Goal: Task Accomplishment & Management: Use online tool/utility

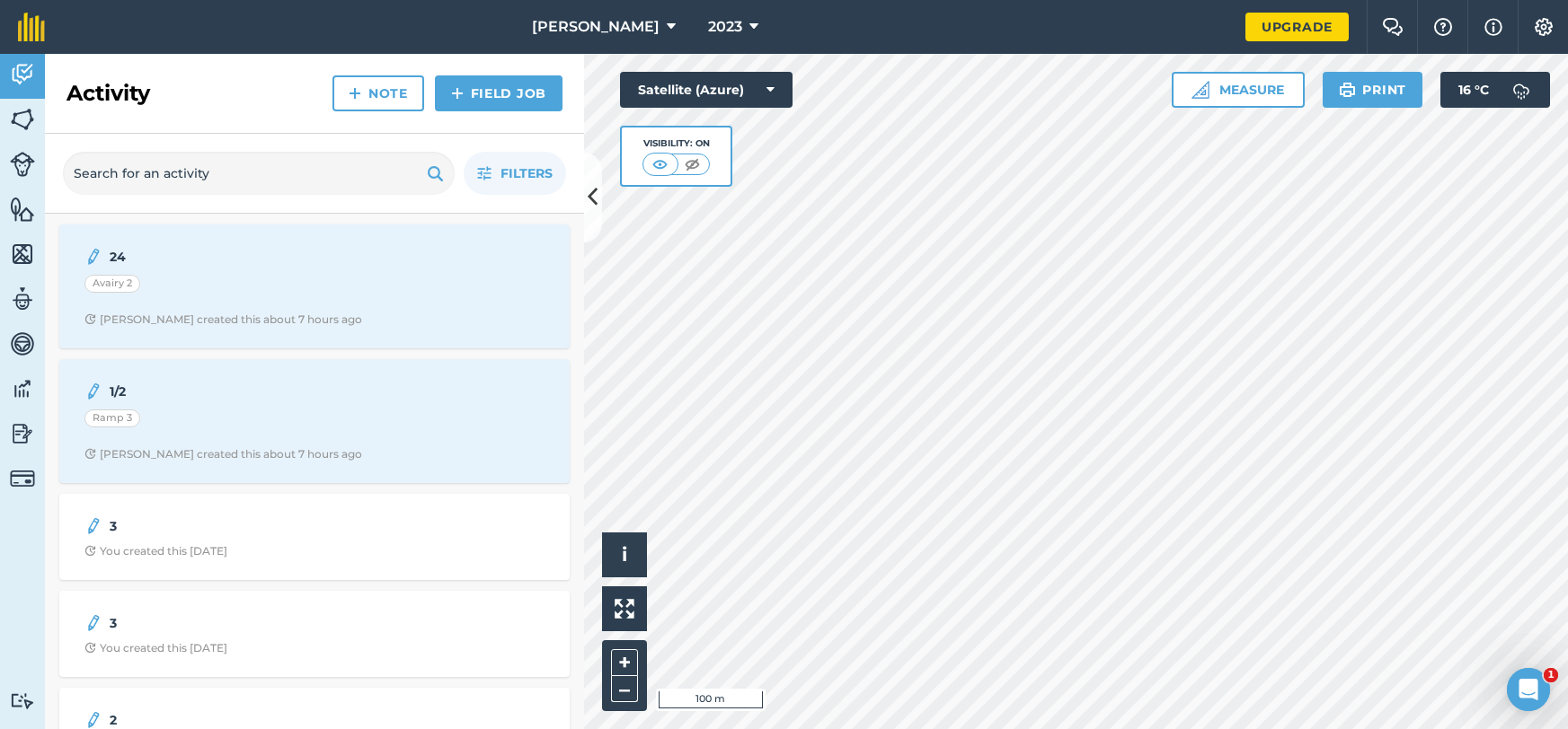
click at [1229, 105] on div "Hello i © 2025 TomTom, Microsoft 100 m + – Satellite (Azure) Visibility: On Mea…" at bounding box center [1076, 392] width 984 height 676
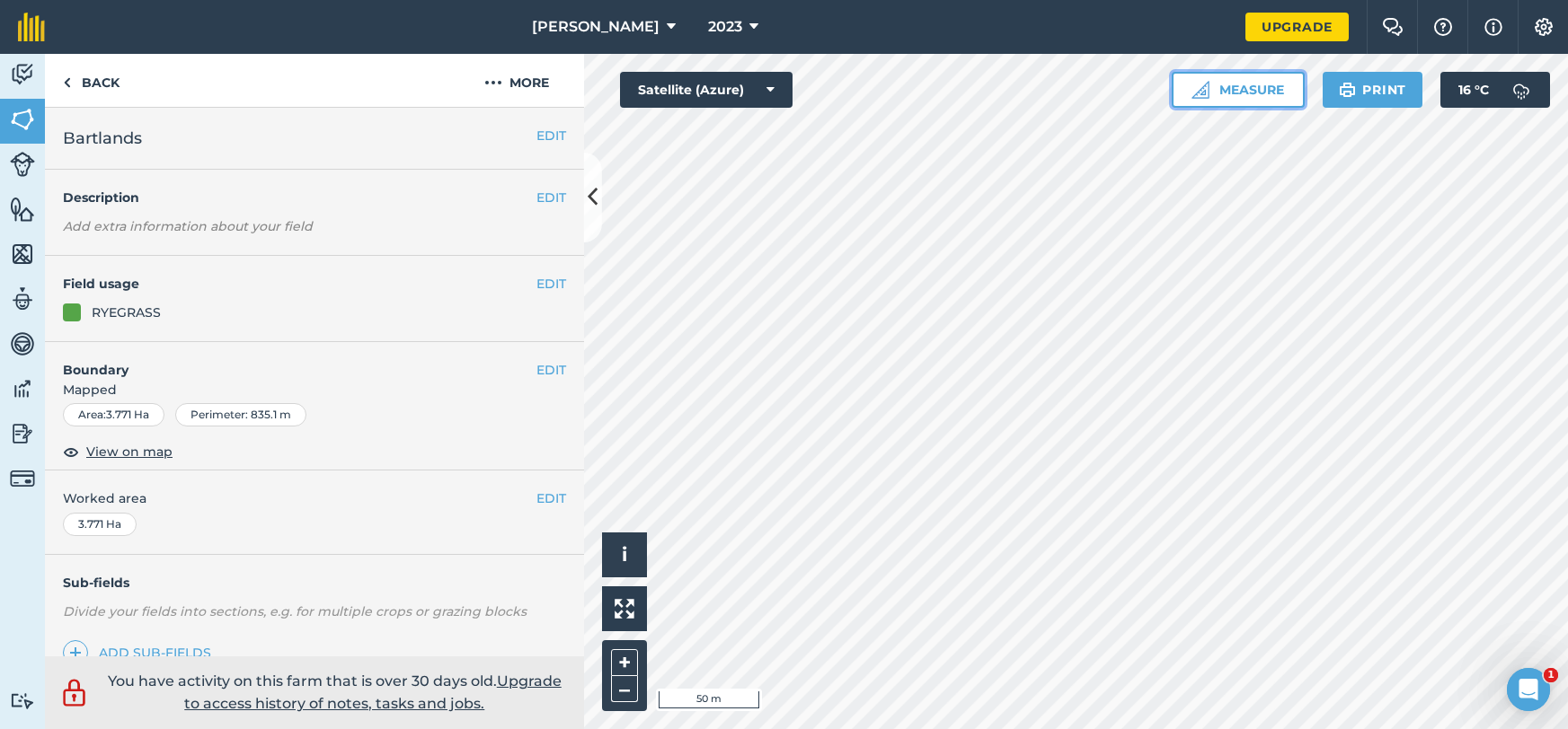
click at [1208, 86] on button "Measure" at bounding box center [1238, 89] width 133 height 36
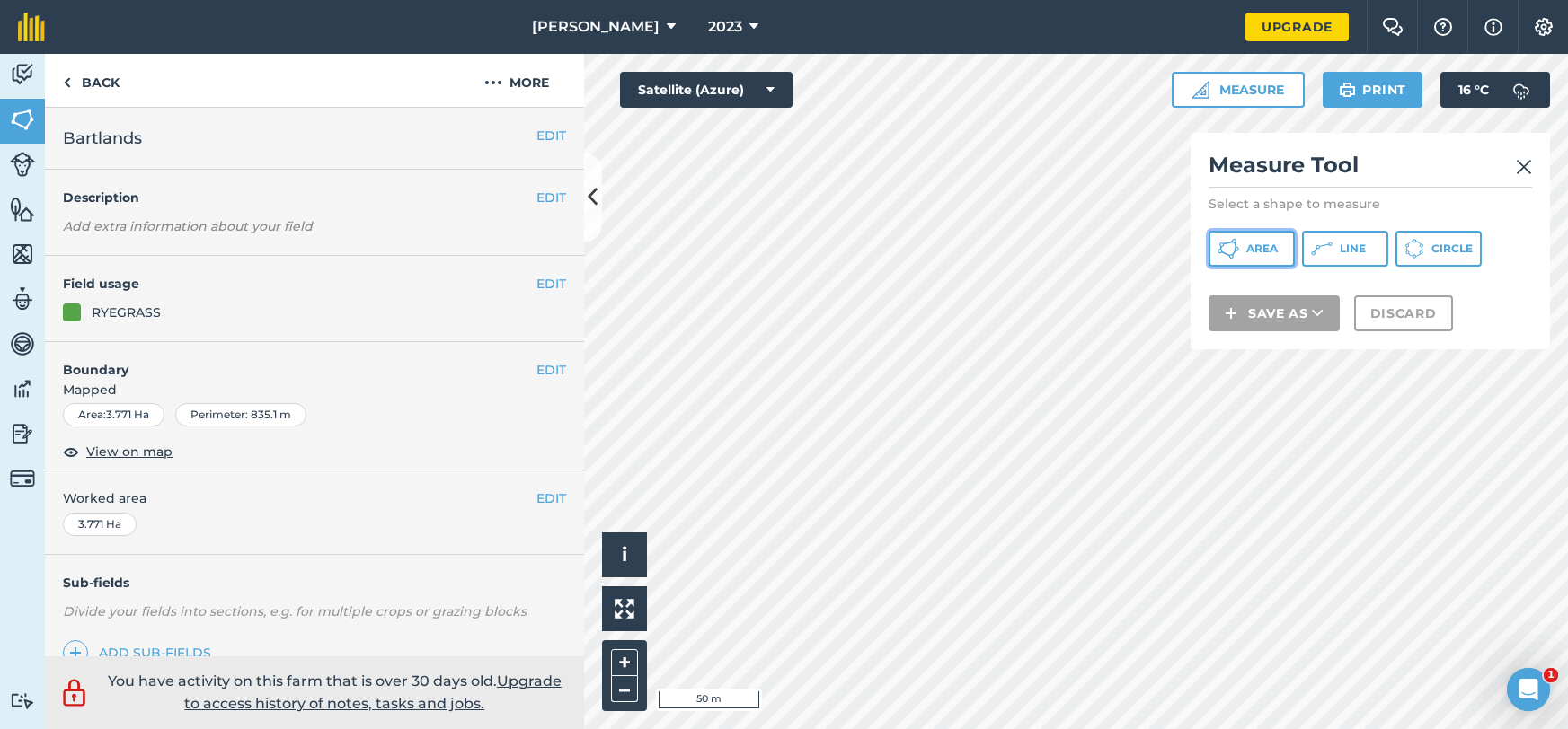
click at [1268, 245] on span "Area" at bounding box center [1262, 249] width 31 height 15
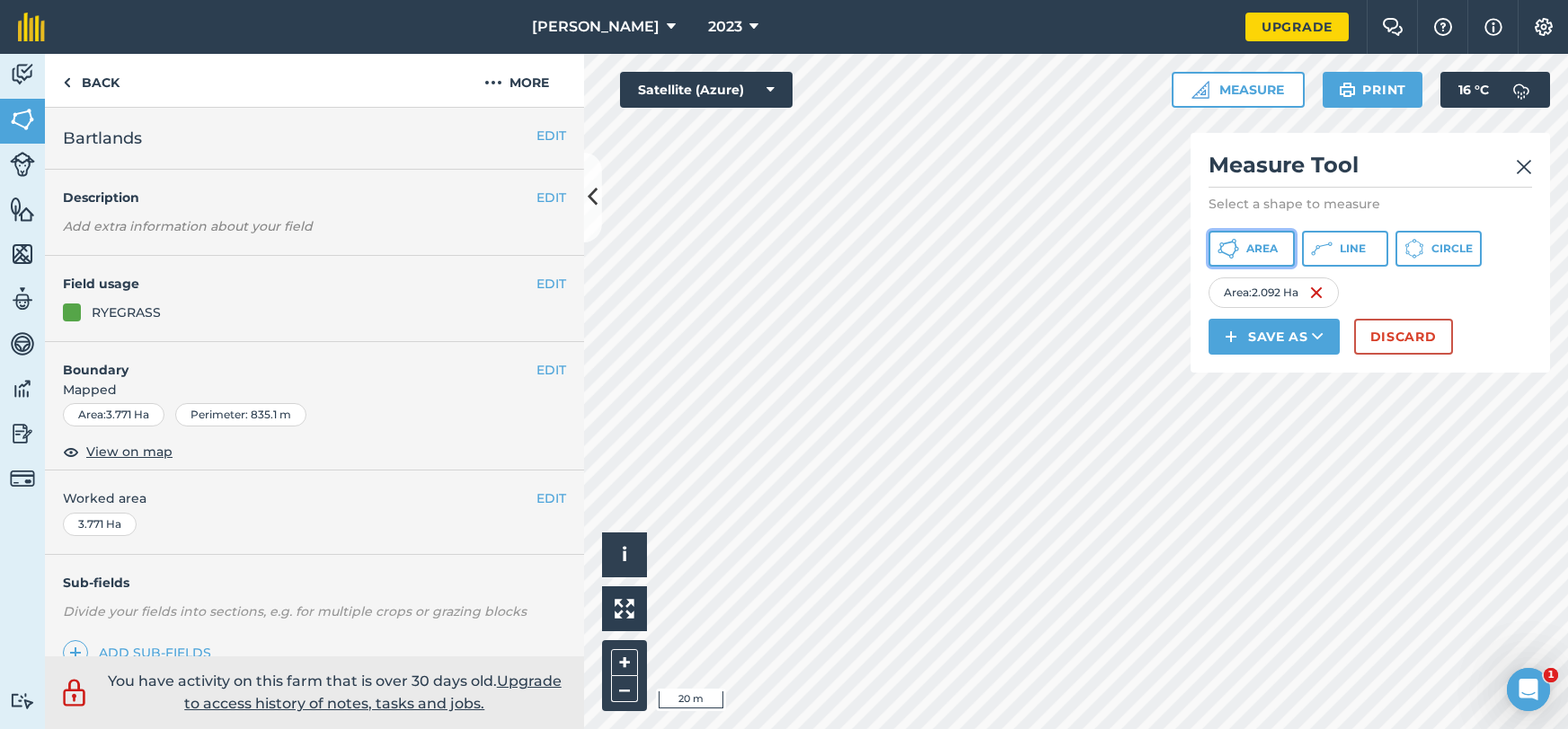
click at [1263, 256] on button "Area" at bounding box center [1252, 248] width 86 height 36
click at [1269, 245] on span "Area" at bounding box center [1262, 249] width 31 height 15
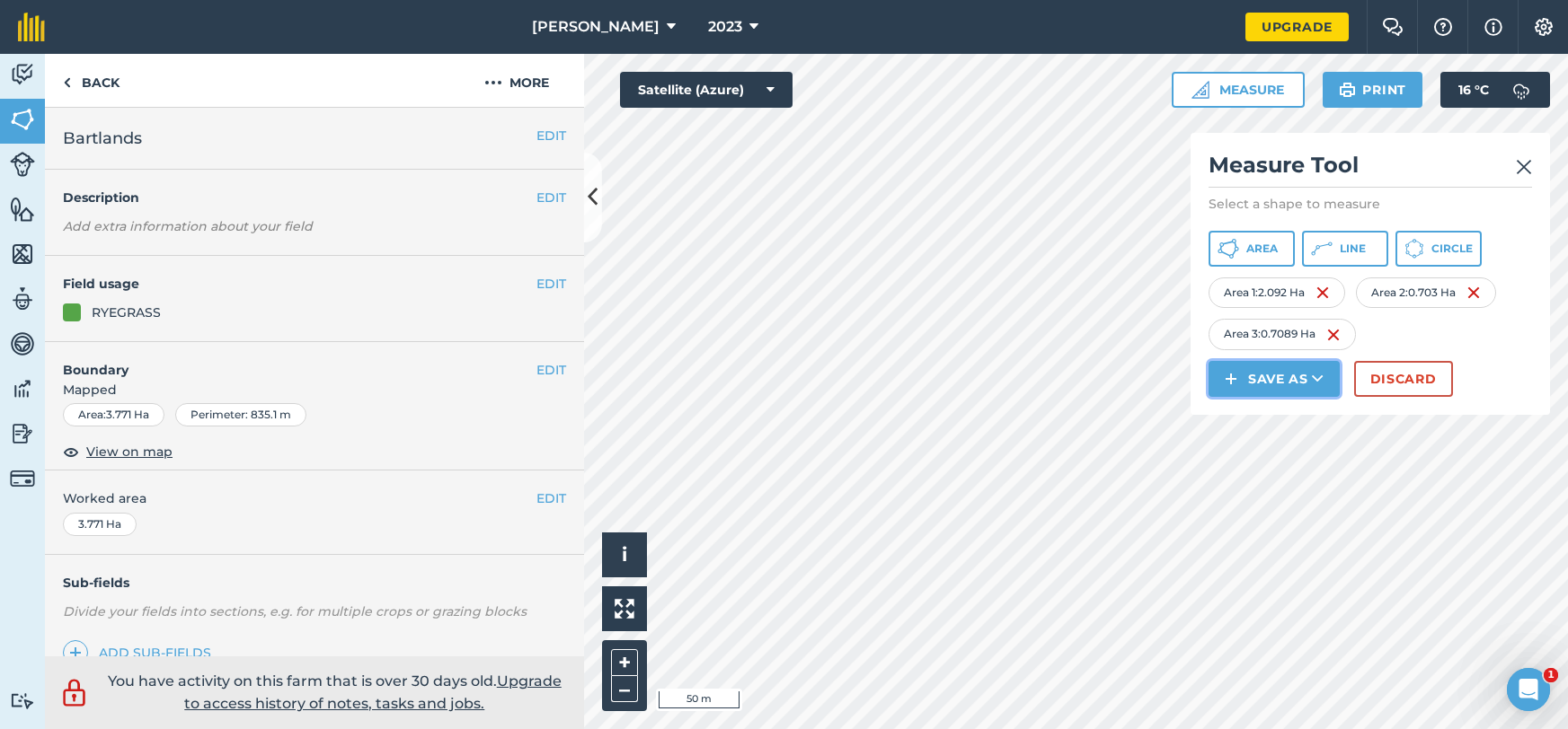
click at [1332, 391] on button "Save as" at bounding box center [1274, 379] width 132 height 36
click at [1272, 491] on link "Note" at bounding box center [1274, 500] width 126 height 40
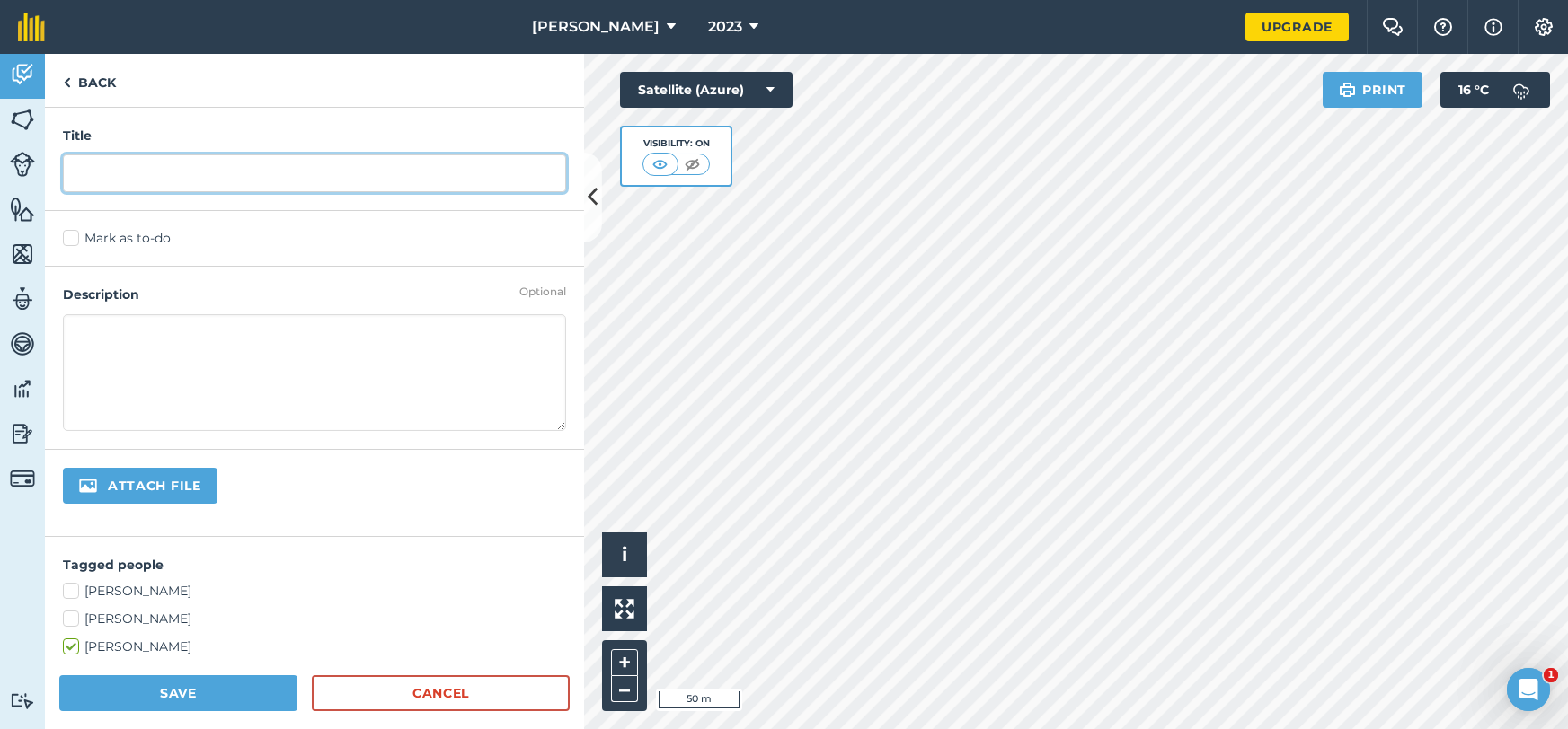
click at [233, 158] on input "text" at bounding box center [314, 173] width 503 height 38
type input ".7"
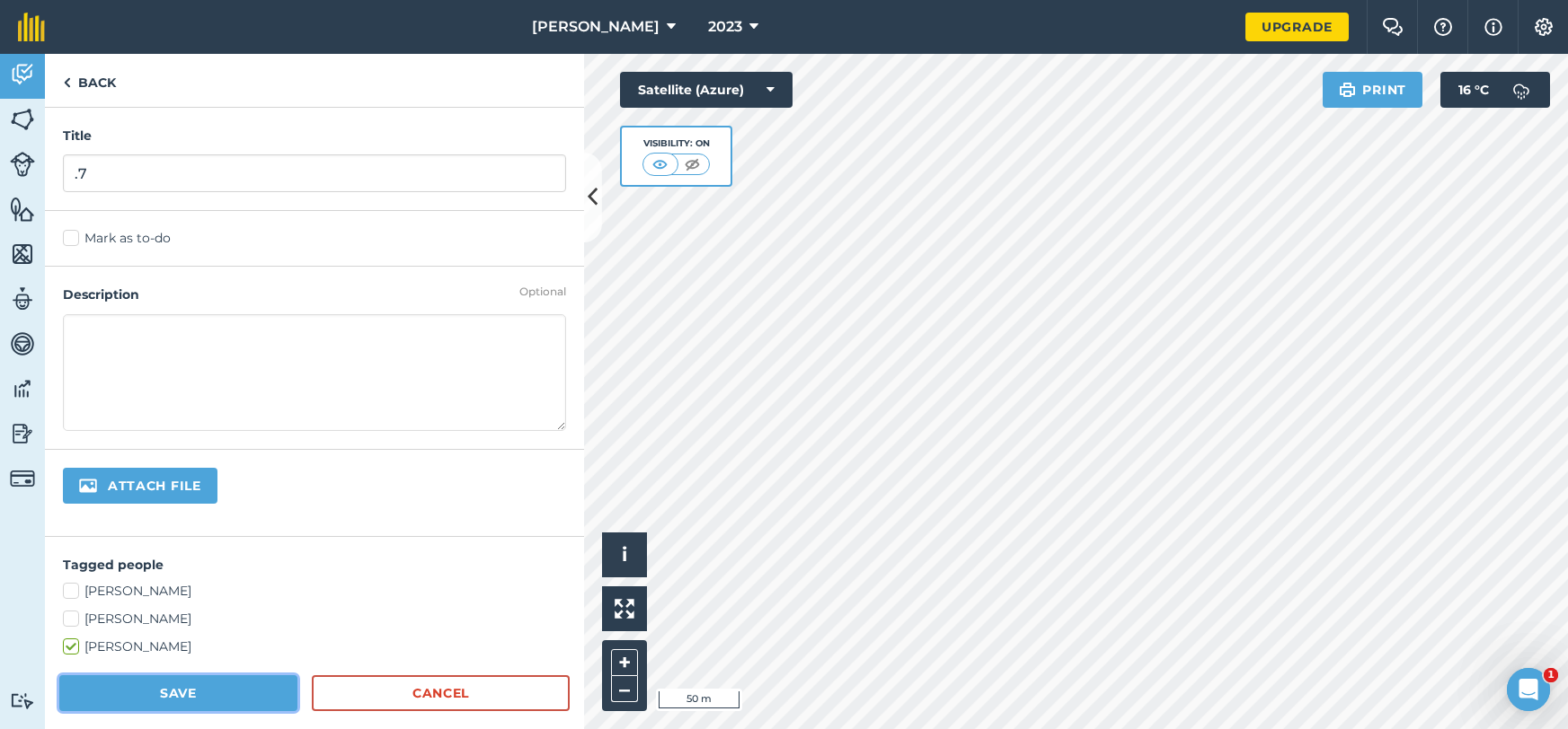
click at [119, 700] on button "Save" at bounding box center [177, 693] width 238 height 36
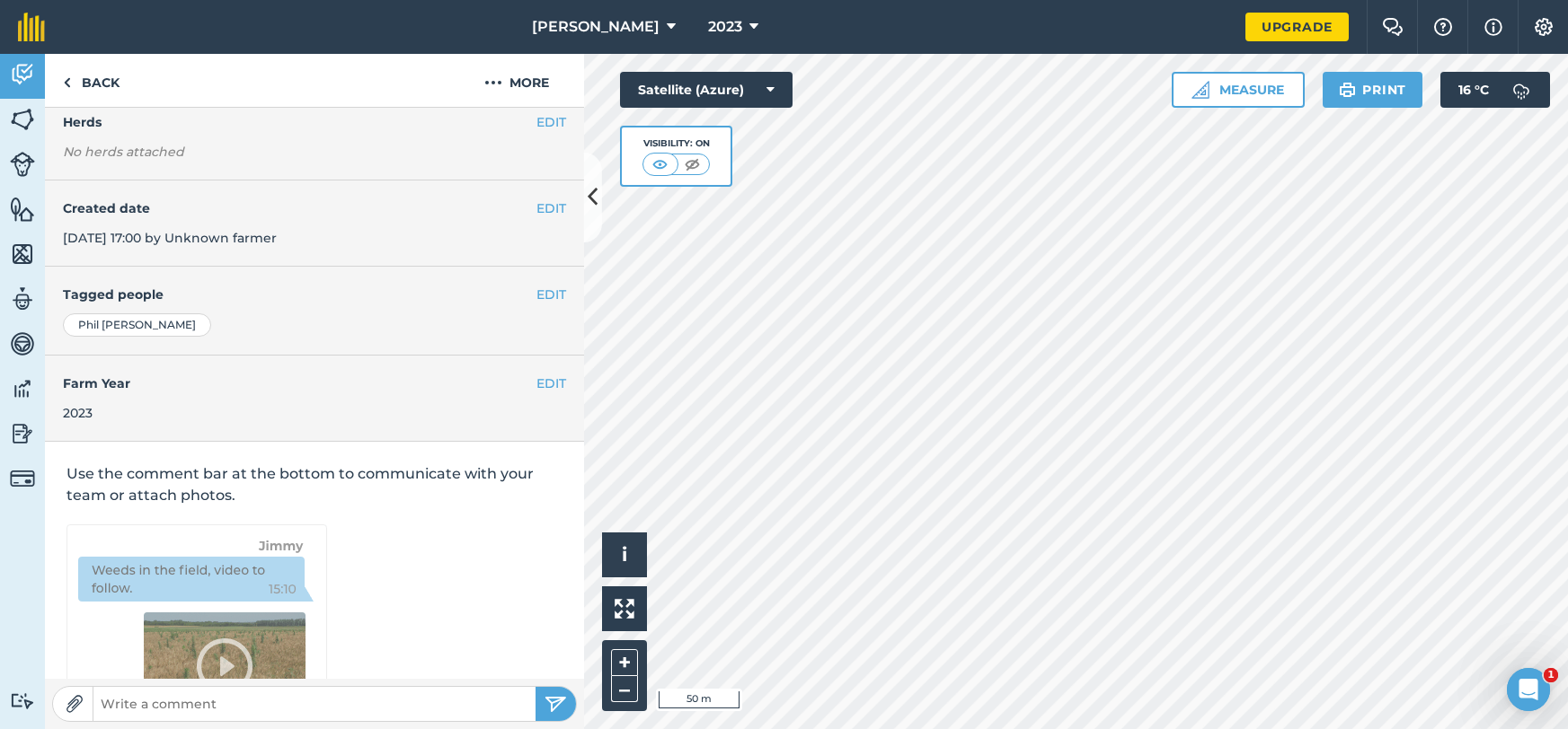
scroll to position [289, 0]
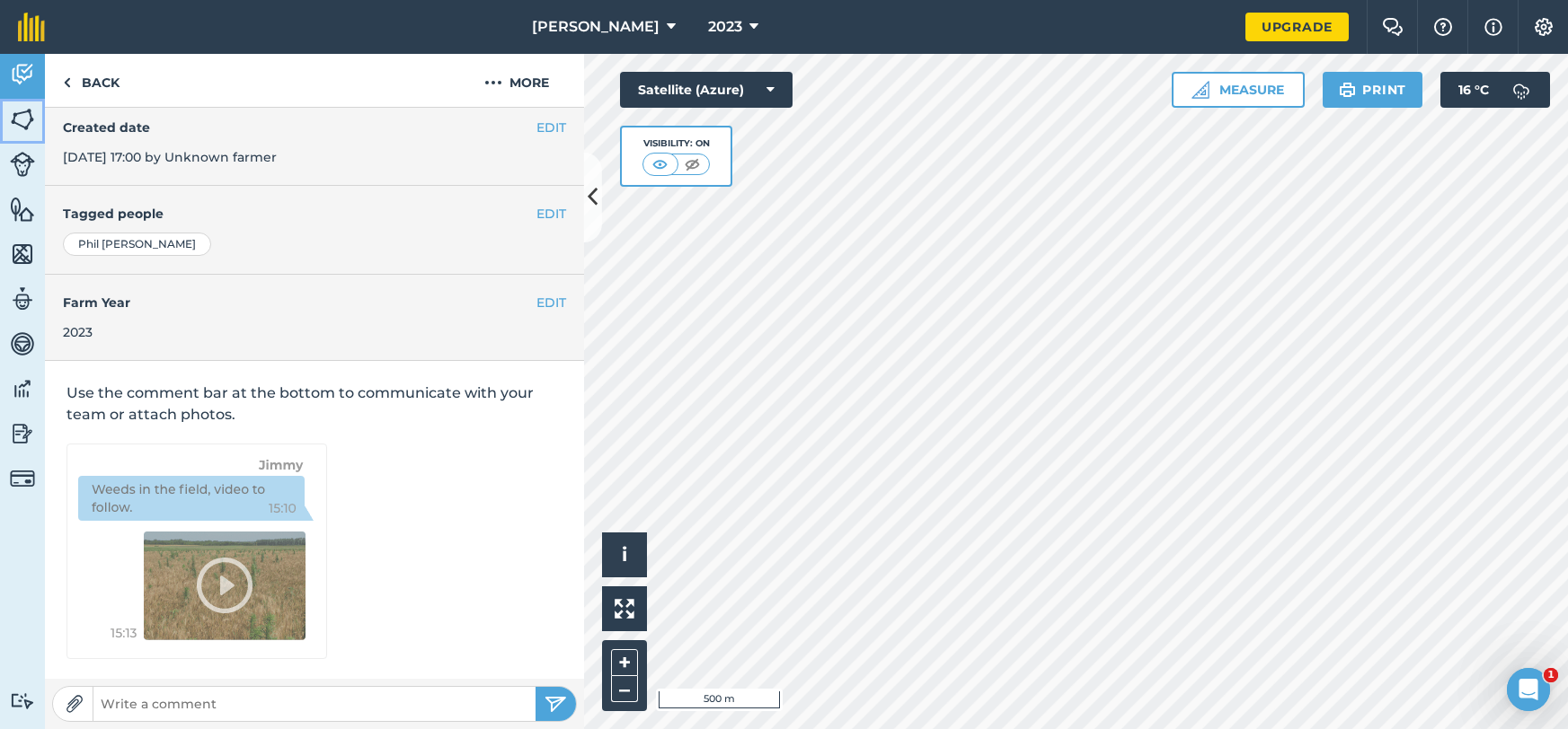
click at [12, 135] on link "Fields" at bounding box center [22, 120] width 45 height 45
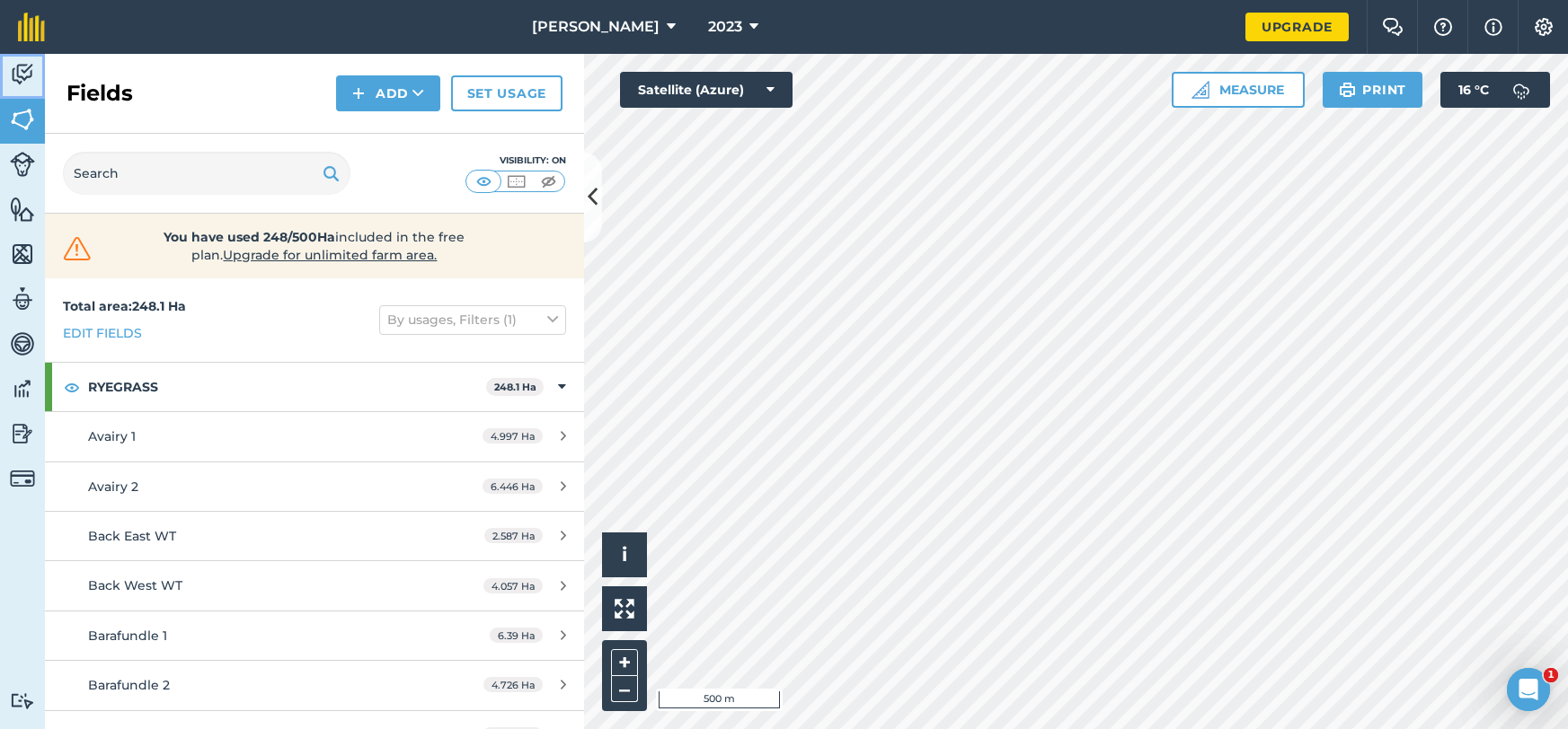
click at [32, 91] on link "Activity" at bounding box center [22, 76] width 45 height 45
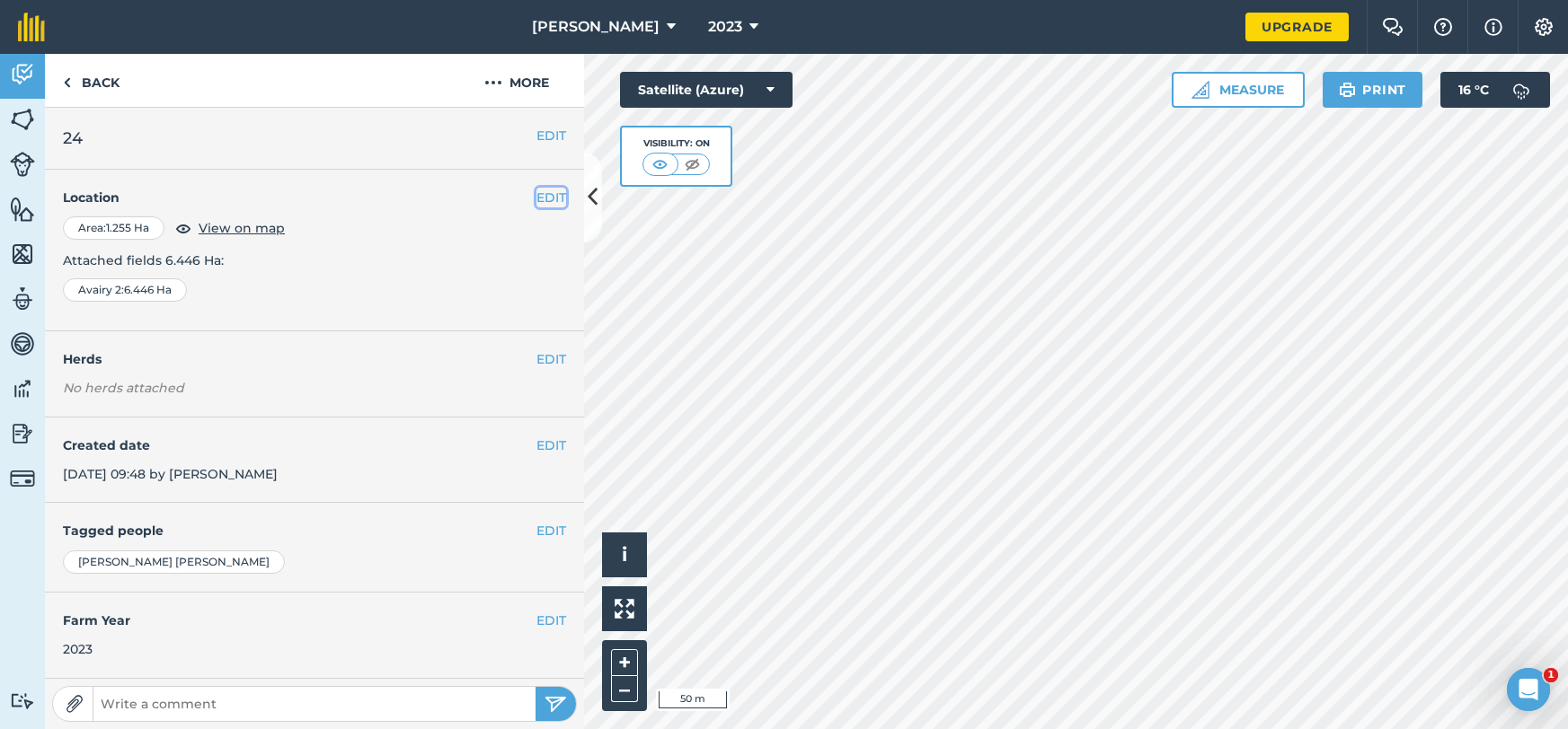
click at [555, 197] on button "EDIT" at bounding box center [551, 197] width 29 height 19
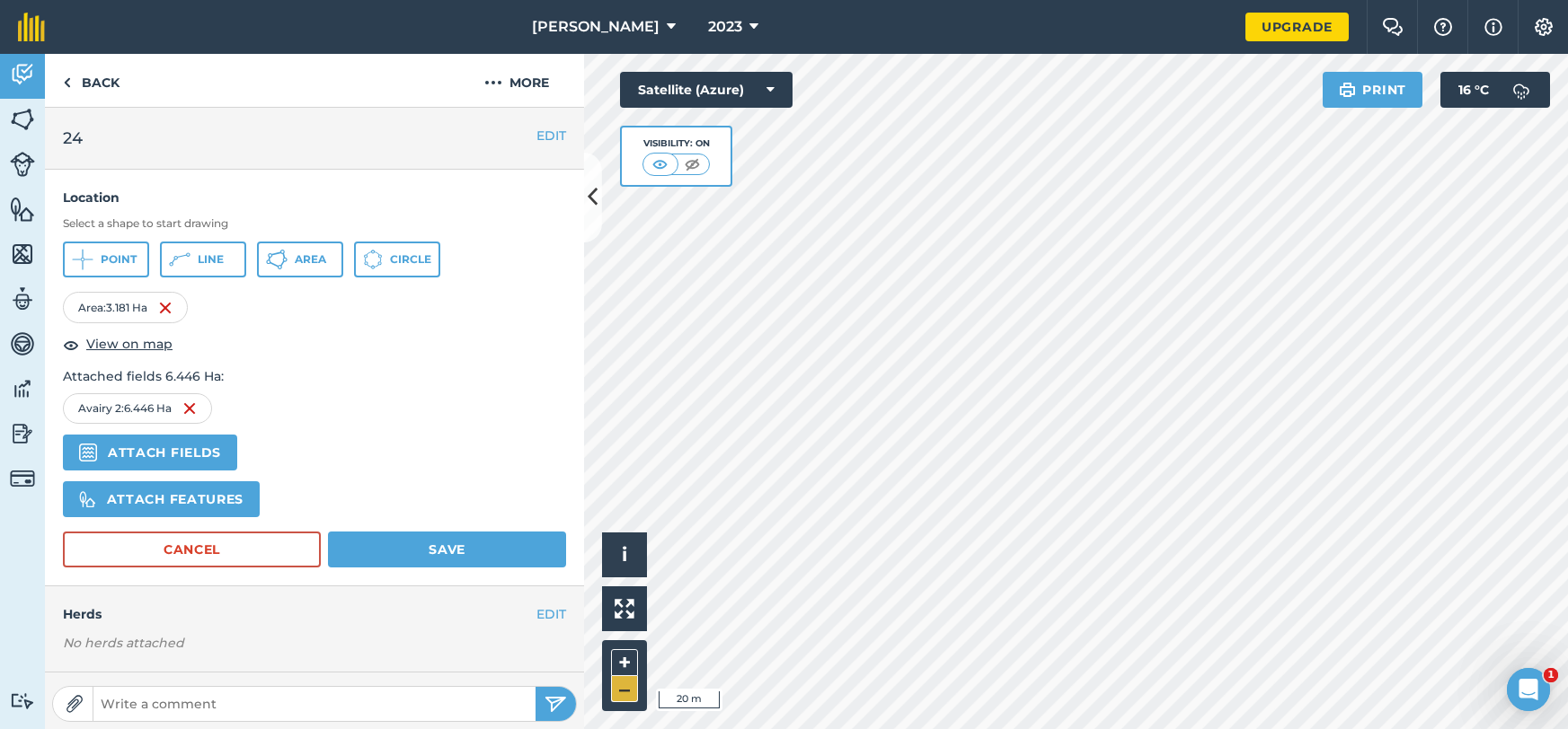
click at [634, 692] on div "Click to start drawing i © 2025 TomTom, Microsoft 20 m + –" at bounding box center [1076, 392] width 984 height 676
click at [288, 261] on button "Area" at bounding box center [300, 259] width 86 height 36
click at [567, 549] on div "Location Select a shape to start drawing Point Line Area Circle Area 1 : 3.109 …" at bounding box center [315, 378] width 539 height 416
click at [517, 546] on button "Save" at bounding box center [447, 549] width 238 height 36
